Goal: Information Seeking & Learning: Learn about a topic

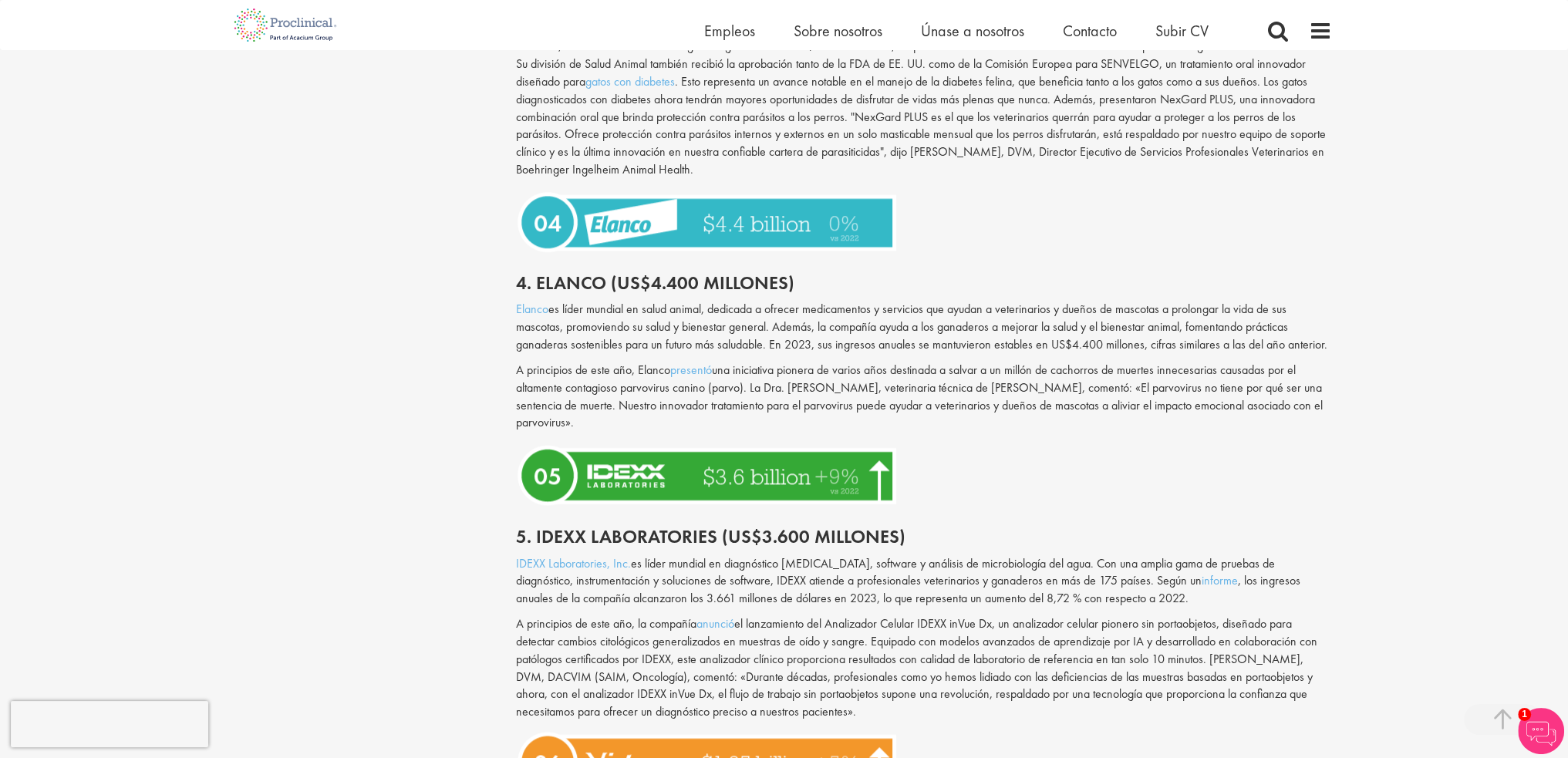
scroll to position [2159, 0]
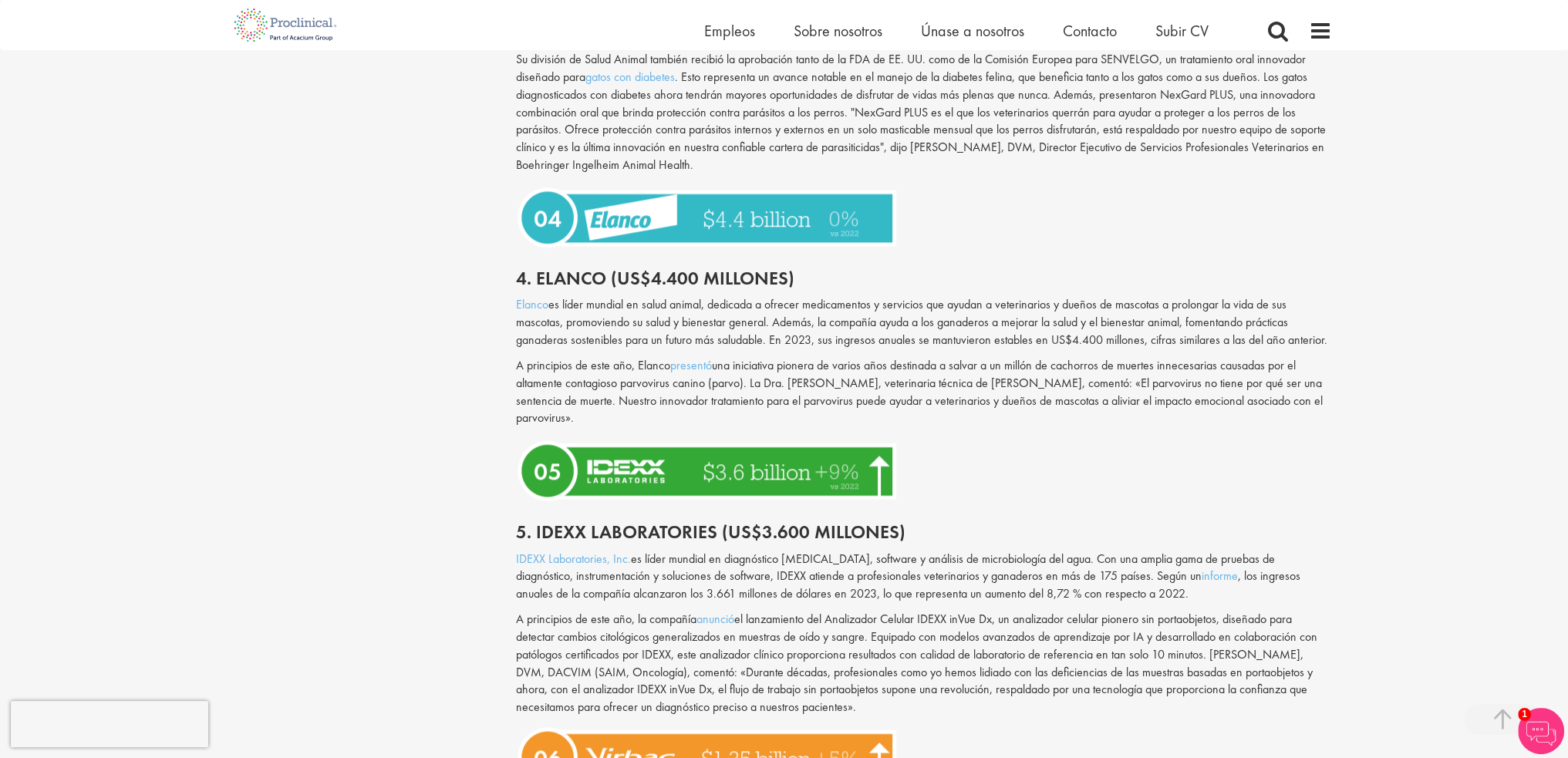
click at [538, 519] on font "5. Idexx Laboratories (US$3.600 millones)" at bounding box center [711, 531] width 389 height 24
drag, startPoint x: 534, startPoint y: 499, endPoint x: 709, endPoint y: 489, distance: 175.3
click at [709, 519] on font "5. Idexx Laboratories (US$3.600 millones)" at bounding box center [711, 531] width 389 height 24
copy font "Idexx Laboratorie"
click at [709, 519] on font "5. Idexx Laboratories (US$3.600 millones)" at bounding box center [711, 531] width 389 height 24
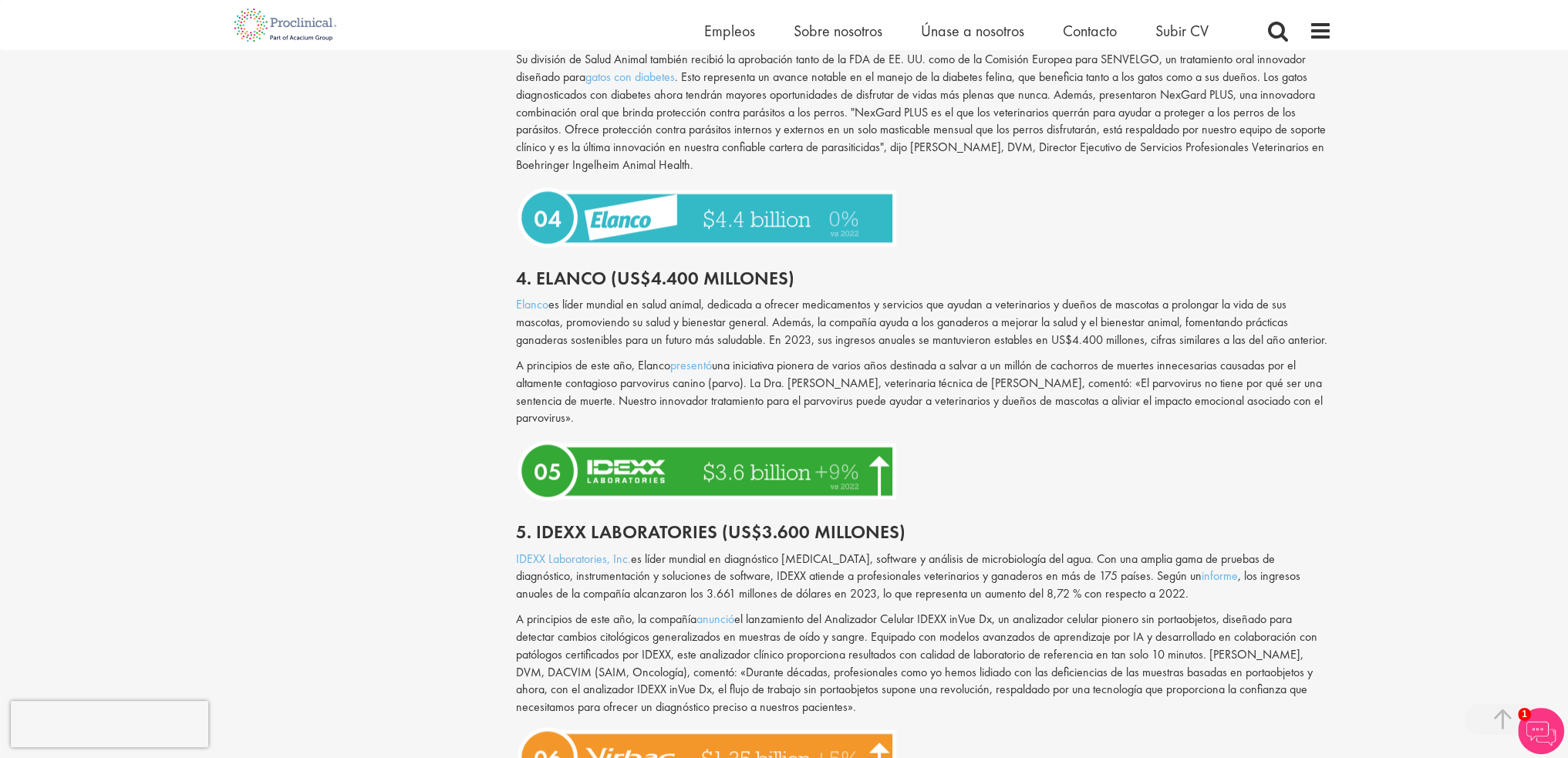
click at [715, 519] on font "5. Idexx Laboratories (US$3.600 millones)" at bounding box center [711, 531] width 389 height 24
drag, startPoint x: 715, startPoint y: 494, endPoint x: 558, endPoint y: 490, distance: 157.1
click at [558, 519] on font "5. Idexx Laboratories (US$3.600 millones)" at bounding box center [711, 531] width 389 height 24
copy font "Idexx Laboratories"
click at [404, 510] on div "Tipos de contenido Cuestionarios Blogs Guías turísticas Vídeos Infografías Estu…" at bounding box center [784, 207] width 1118 height 4402
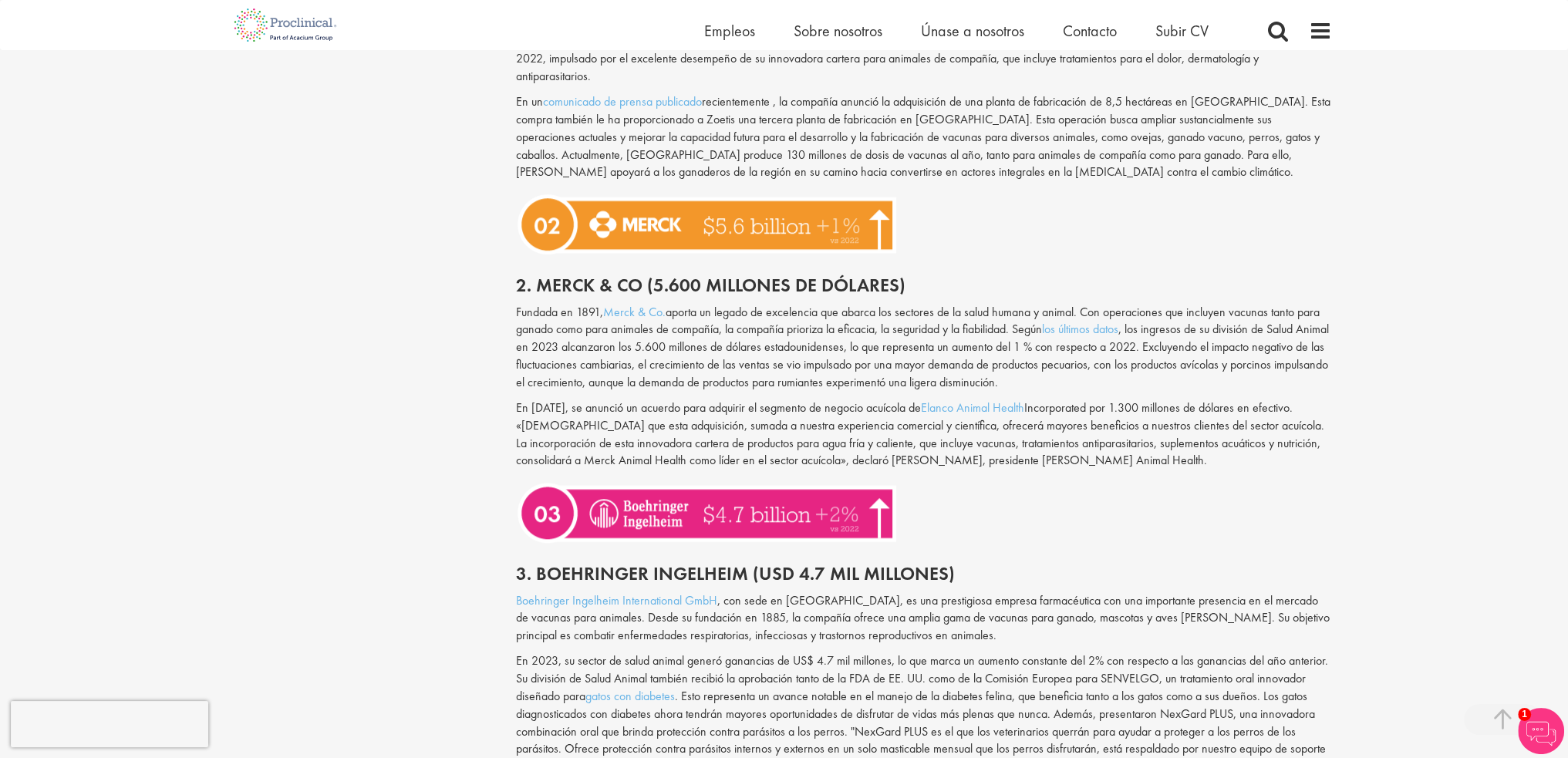
scroll to position [1542, 0]
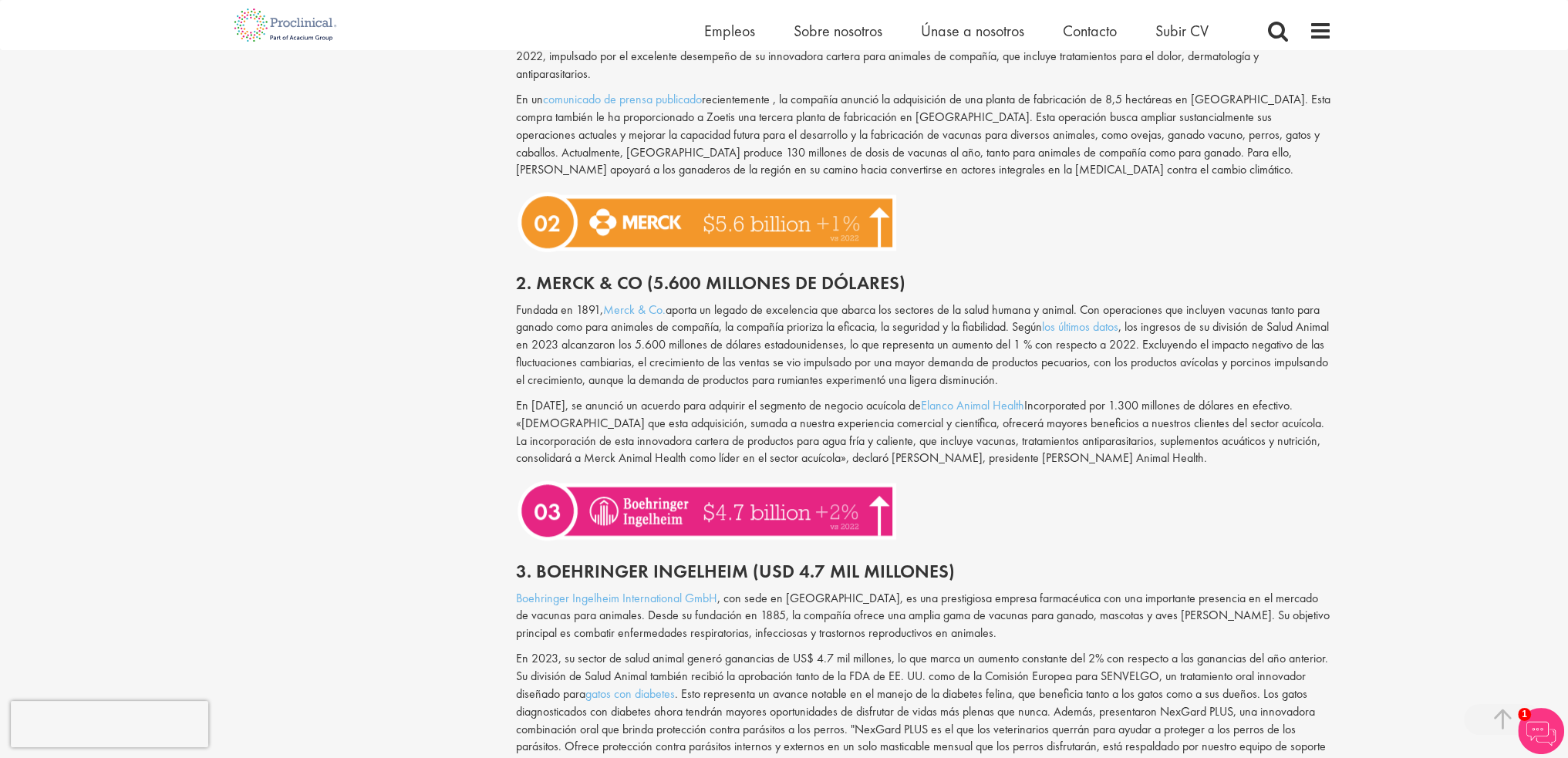
click at [984, 519] on div at bounding box center [924, 510] width 839 height 71
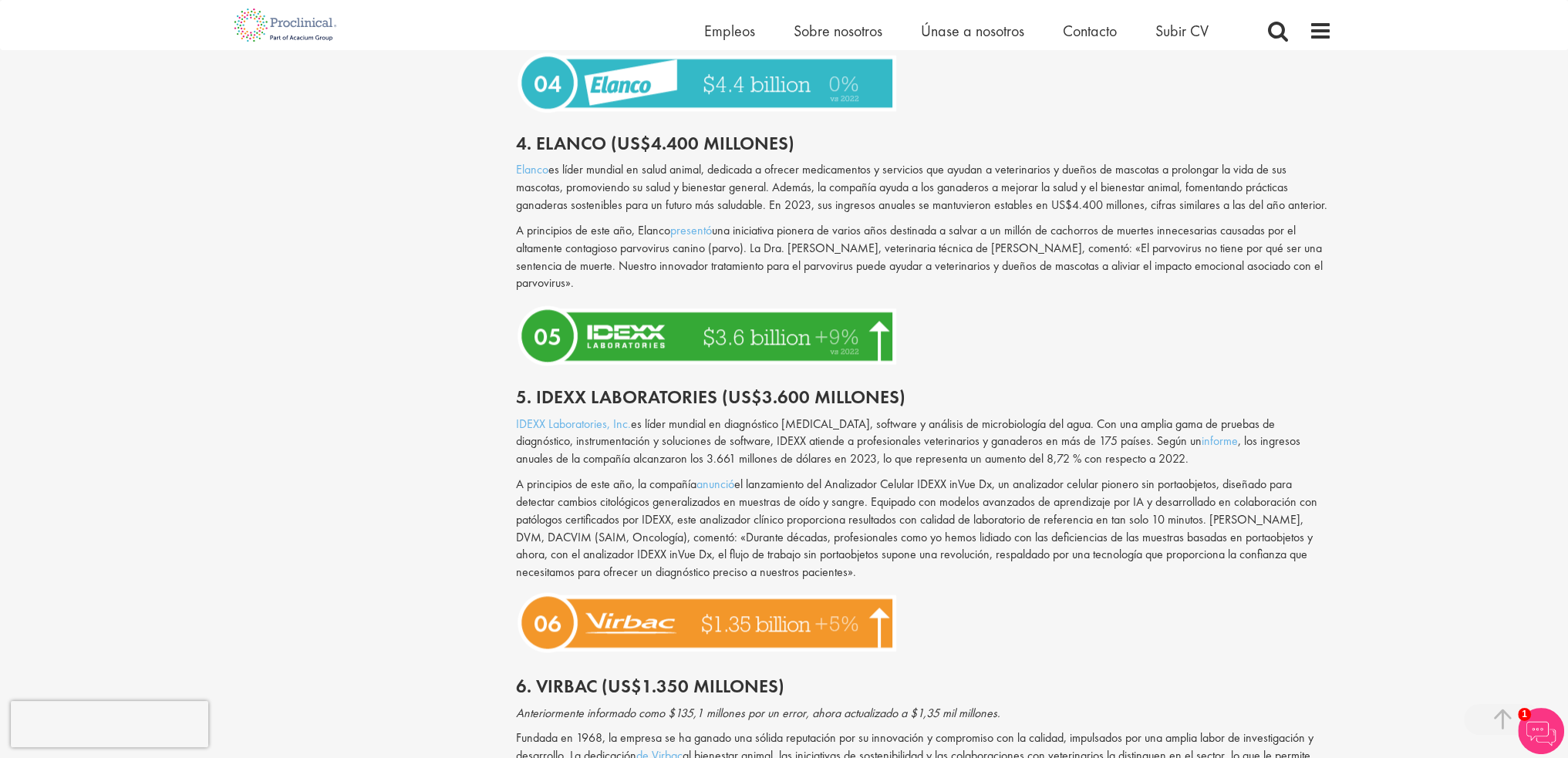
scroll to position [2236, 0]
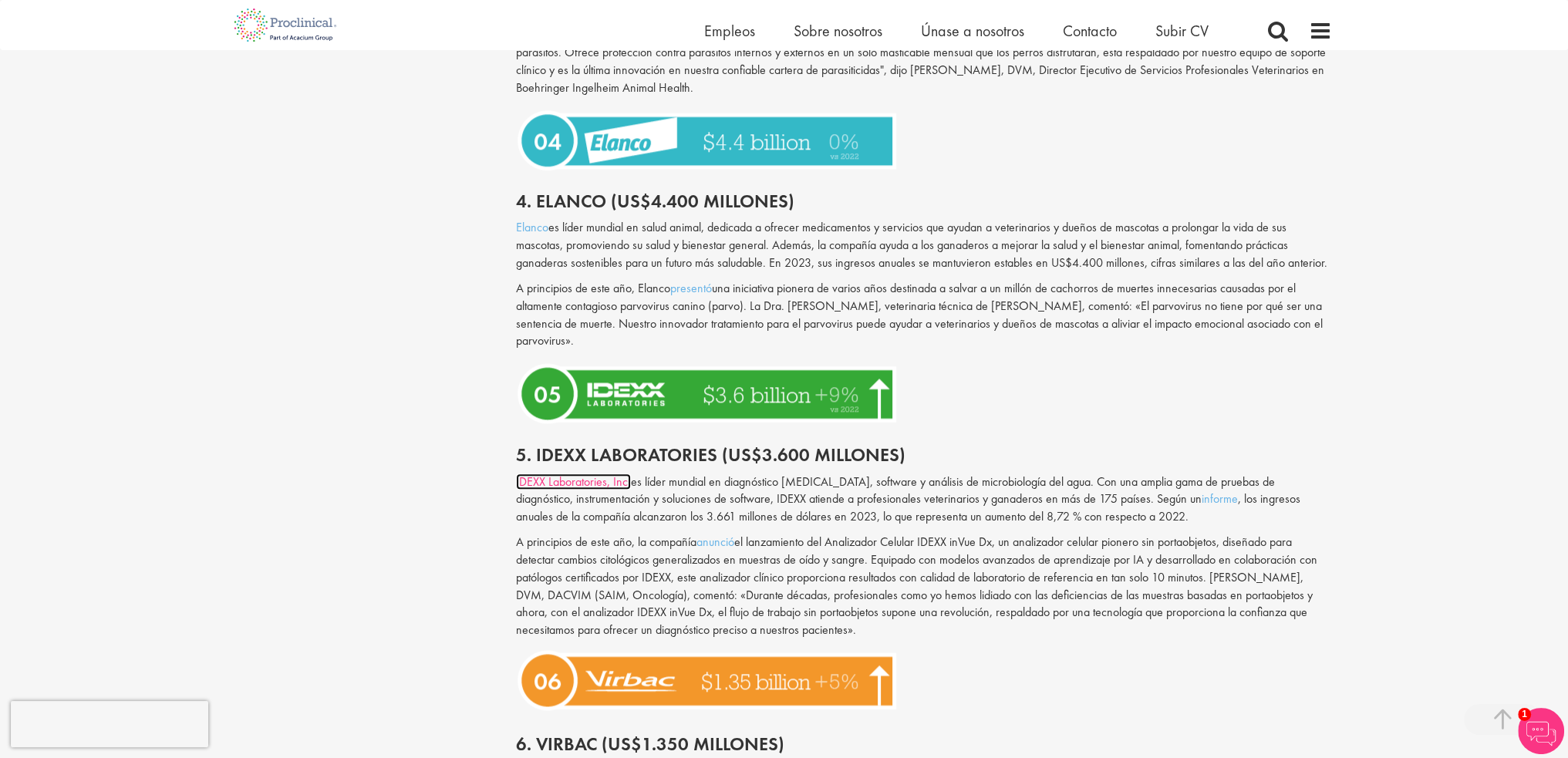
click at [540, 474] on font "IDEXX Laboratories, Inc." at bounding box center [573, 482] width 115 height 16
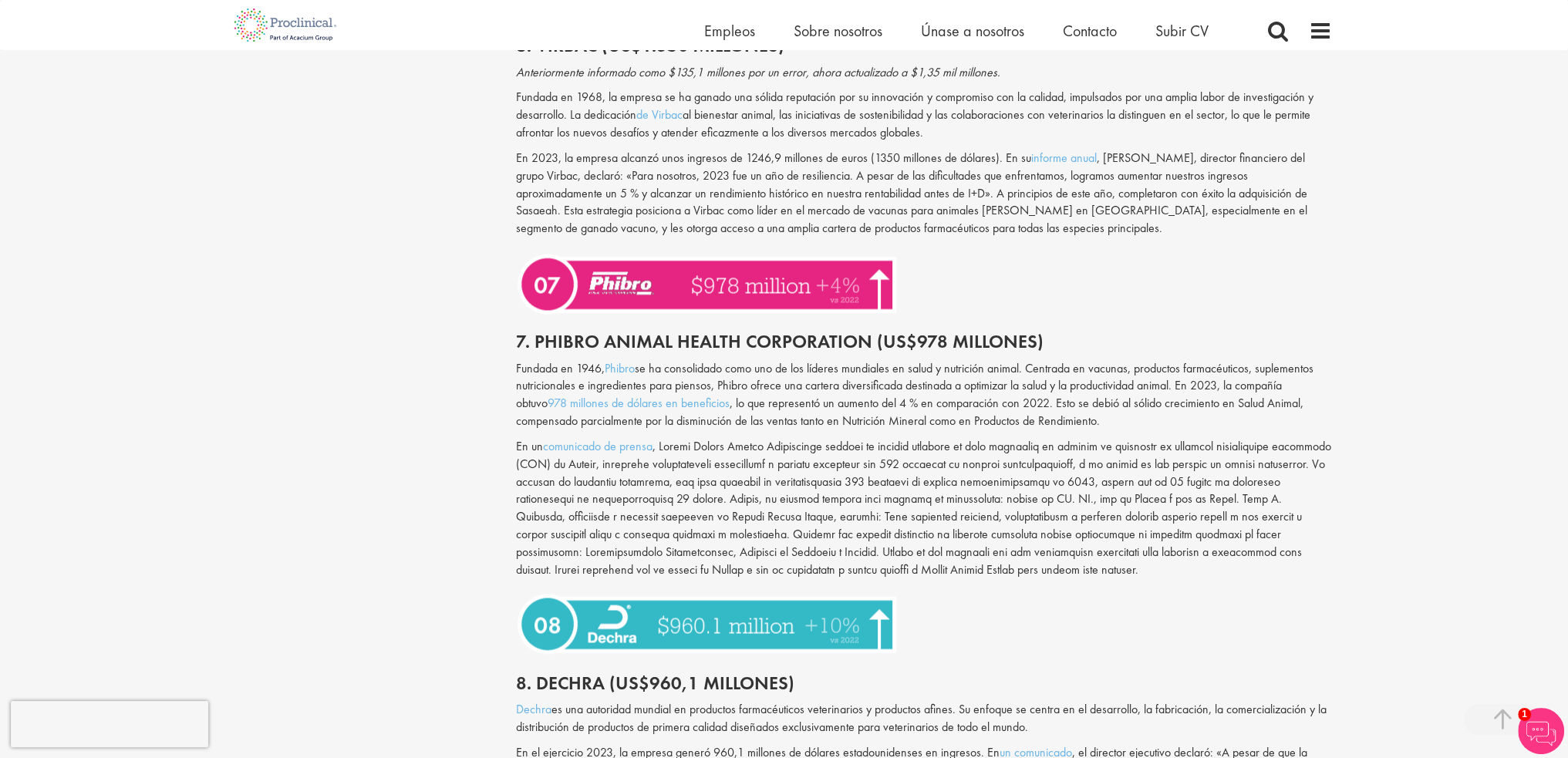
scroll to position [2775, 0]
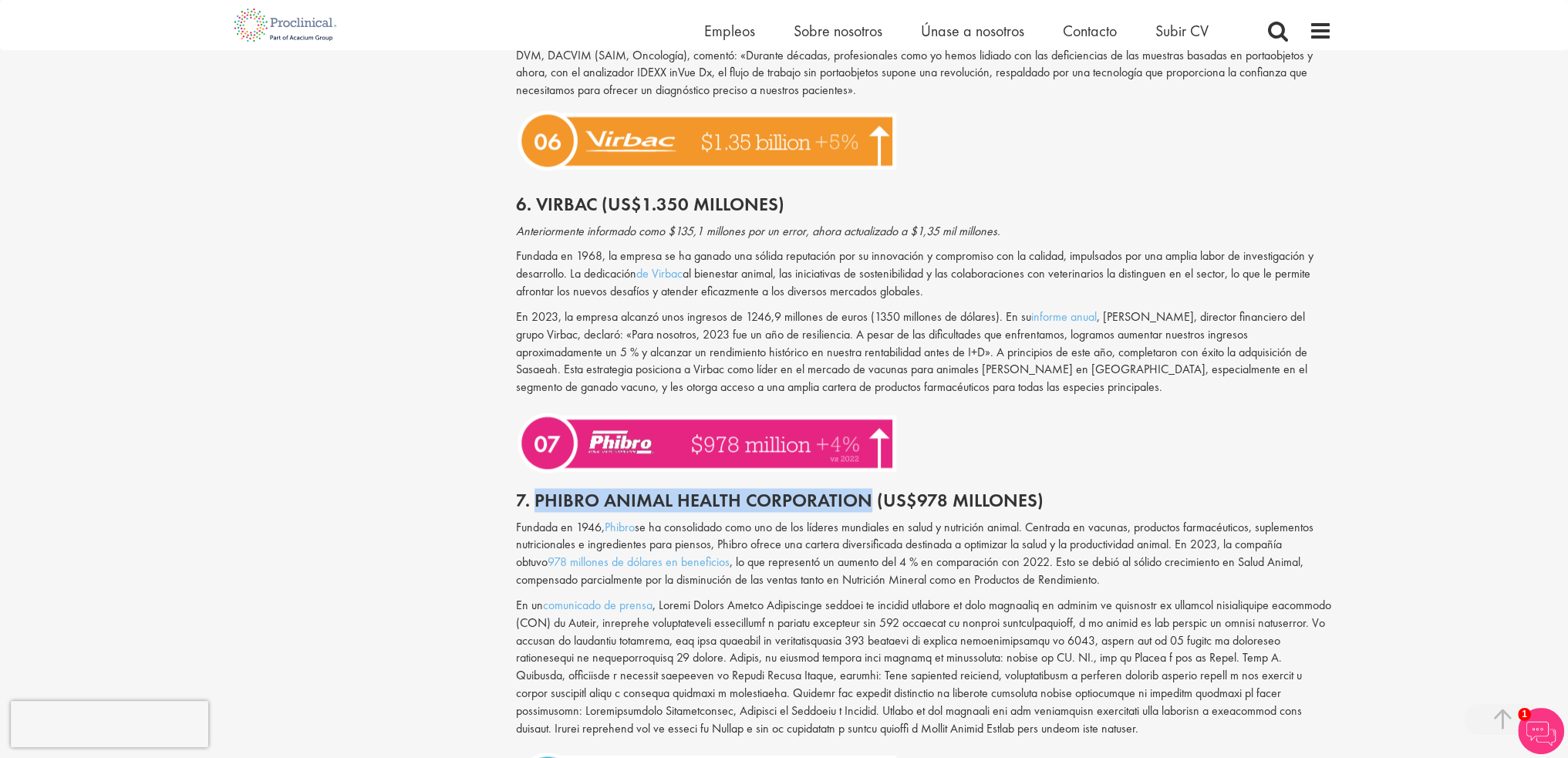
drag, startPoint x: 533, startPoint y: 467, endPoint x: 868, endPoint y: 462, distance: 335.0
click at [868, 488] on font "7. Phibro Animal Health Corporation (US$978 millones)" at bounding box center [780, 500] width 527 height 24
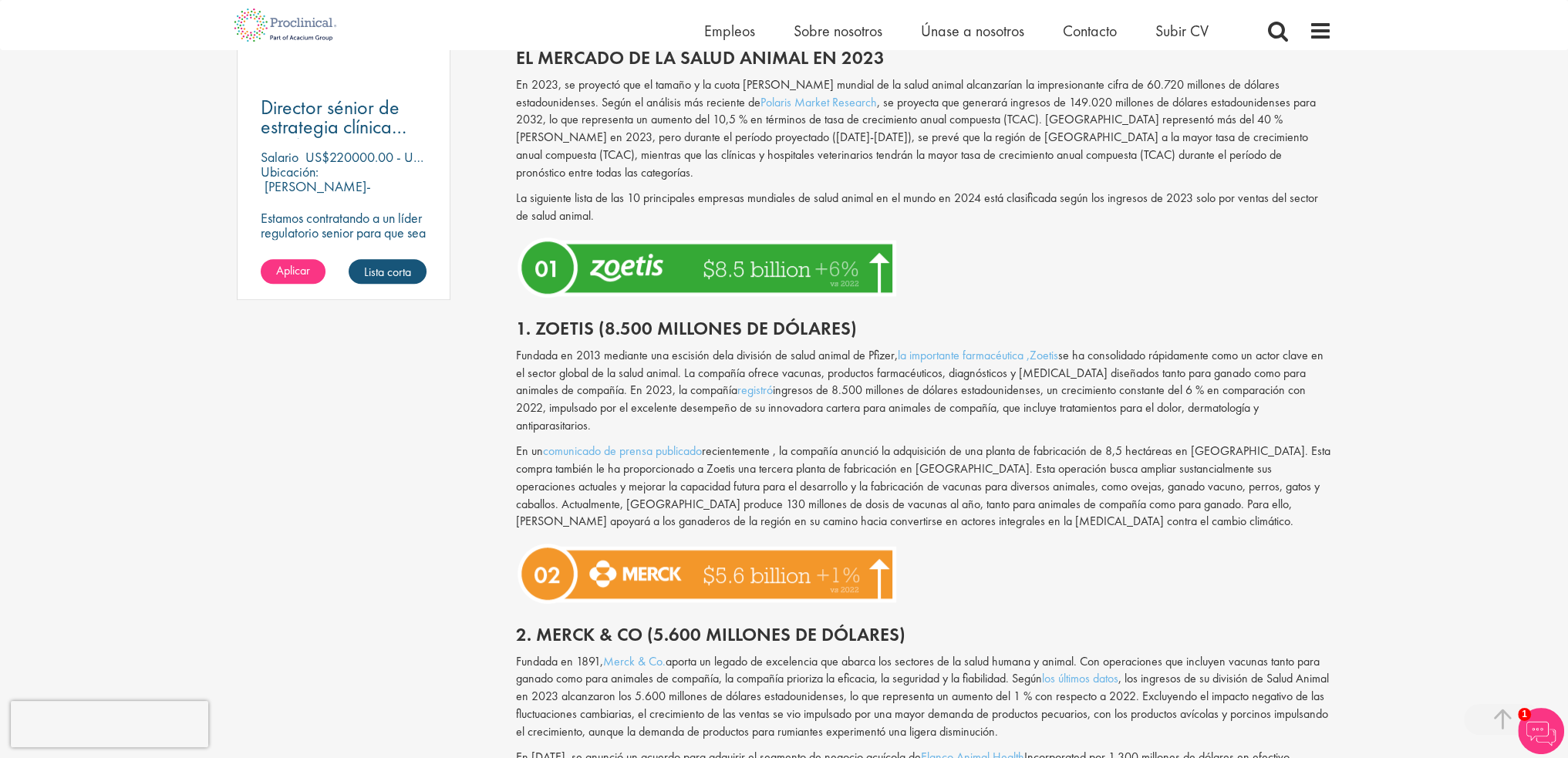
scroll to position [1157, 0]
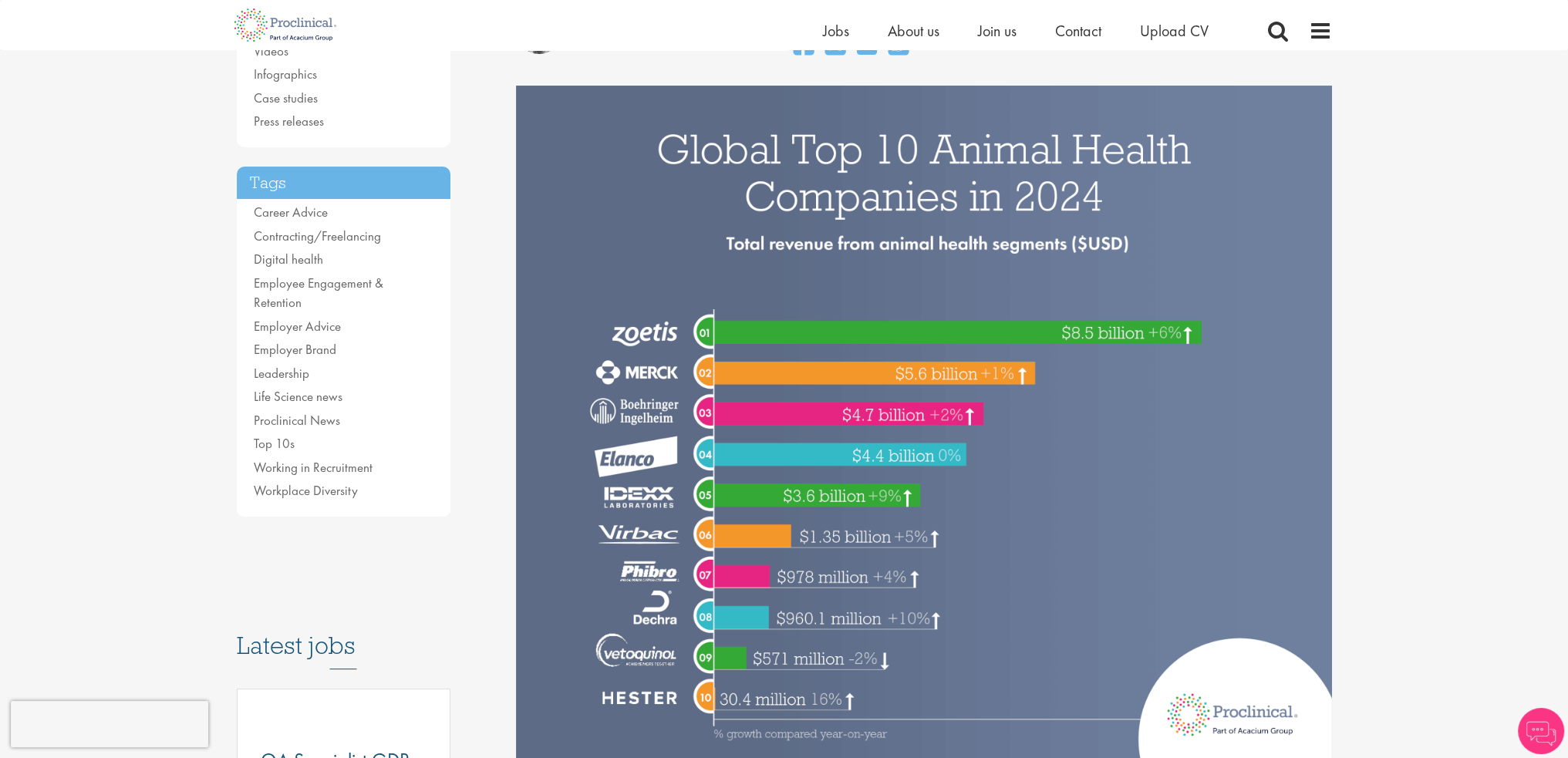
scroll to position [232, 0]
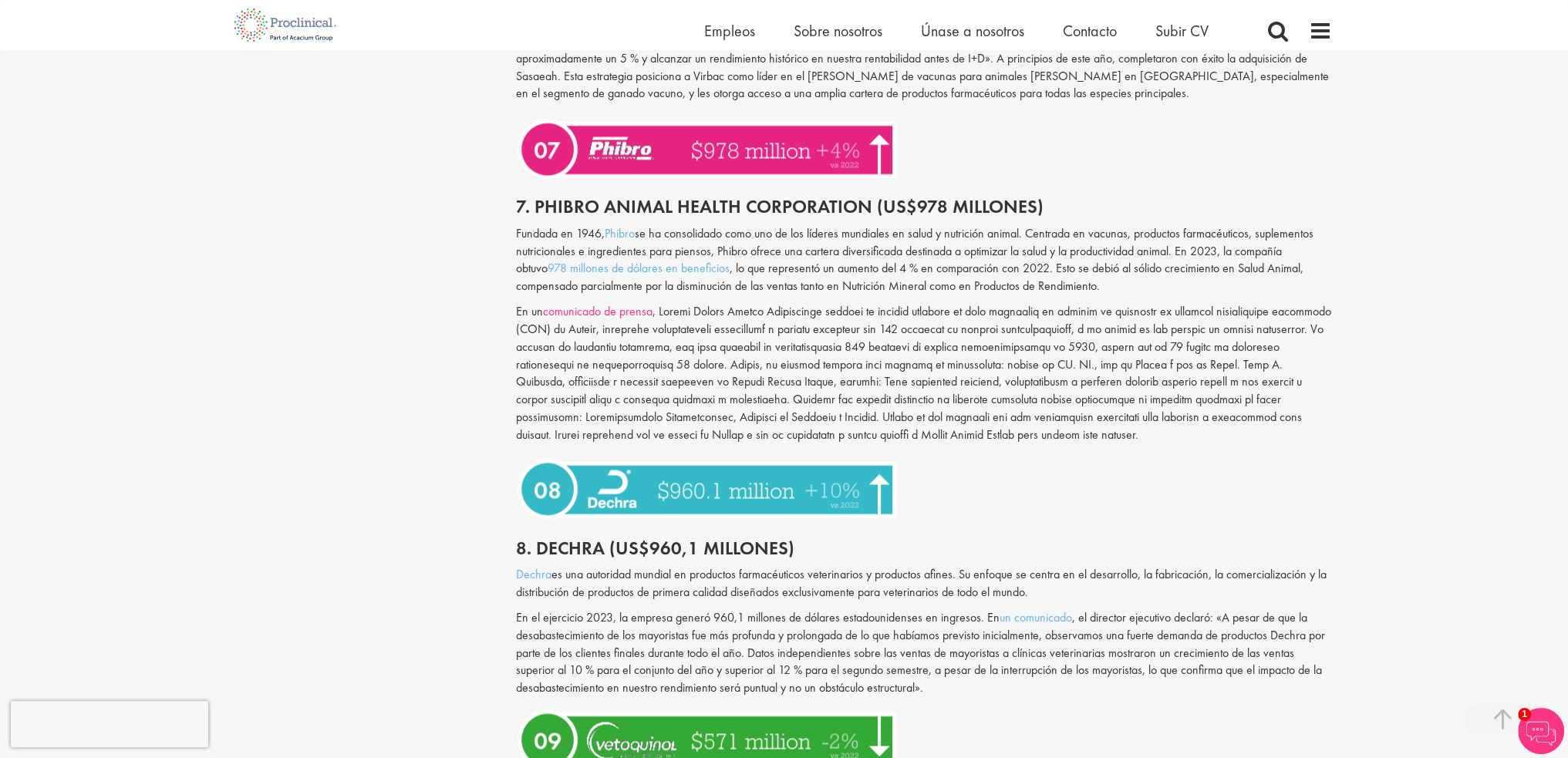
scroll to position [3084, 0]
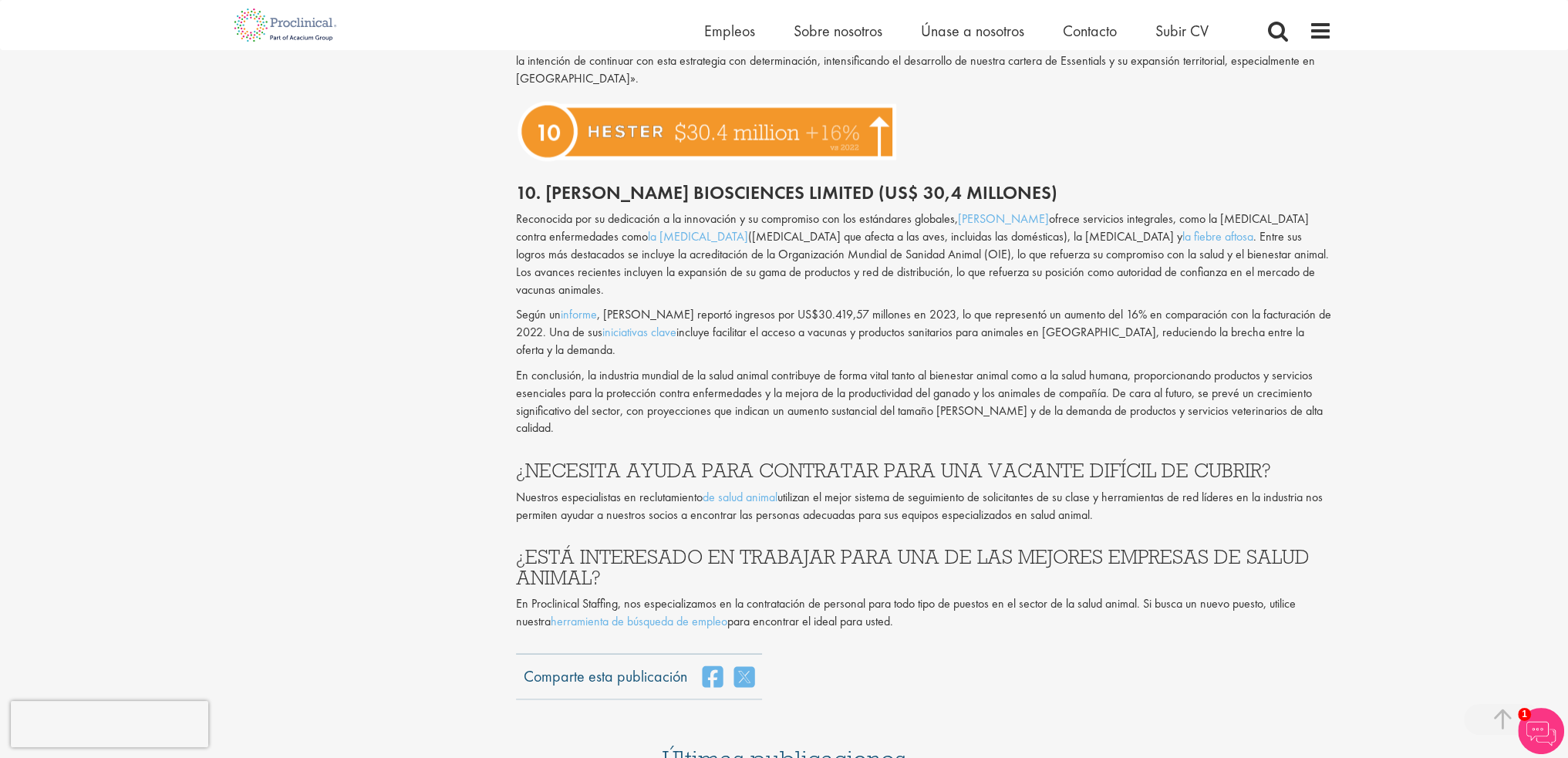
scroll to position [4317, 0]
